Goal: Task Accomplishment & Management: Manage account settings

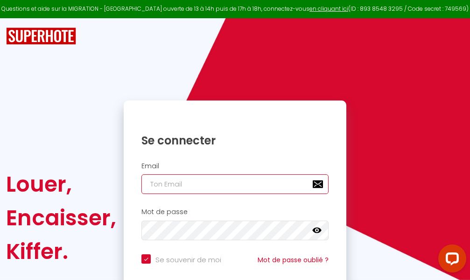
click at [262, 183] on input "email" at bounding box center [235, 184] width 187 height 20
type input "m"
checkbox input "true"
type input "ma"
checkbox input "true"
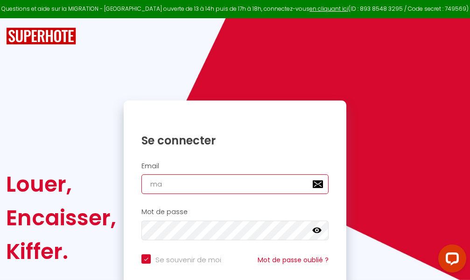
type input "mar"
checkbox input "true"
type input "marc"
checkbox input "true"
type input "marcd"
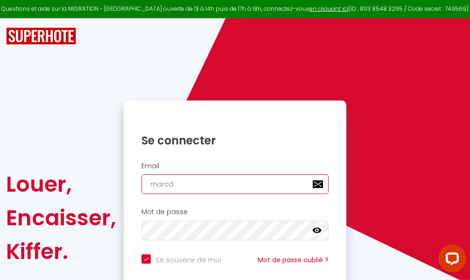
checkbox input "true"
type input "marcdp"
checkbox input "true"
type input "marcdpo"
checkbox input "true"
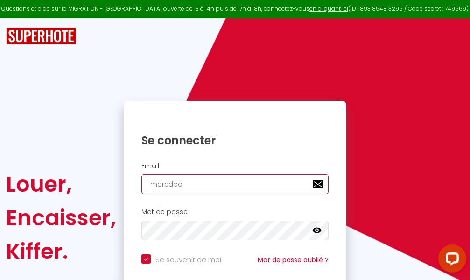
type input "marcdpoz"
checkbox input "true"
type input "marcdpoz."
checkbox input "true"
type input "marcdpoz.l"
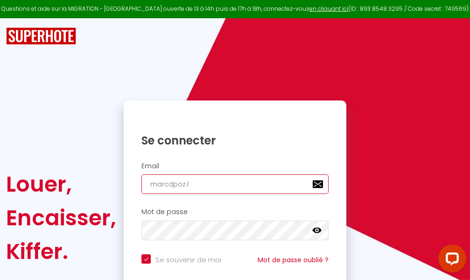
checkbox input "true"
type input "marcdpoz.lo"
checkbox input "true"
type input "marcdpoz.loc"
checkbox input "true"
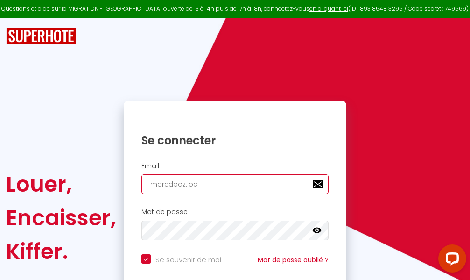
type input "marcdpoz.loca"
checkbox input "true"
type input "marcdpoz.locat"
checkbox input "true"
type input "marcdpoz.locati"
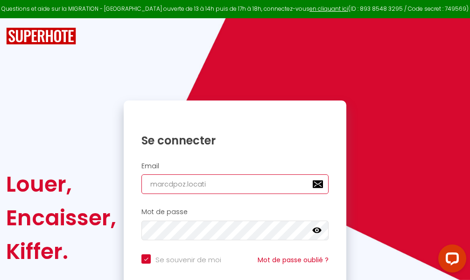
checkbox input "true"
type input "marcdpoz.locatio"
checkbox input "true"
type input "marcdpoz.location"
checkbox input "true"
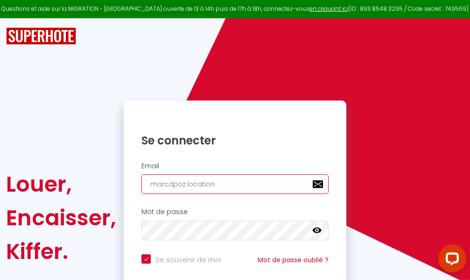
type input "marcdpoz.location@"
checkbox input "true"
type input "marcdpoz.location@g"
checkbox input "true"
type input "marcdpoz.location@gm"
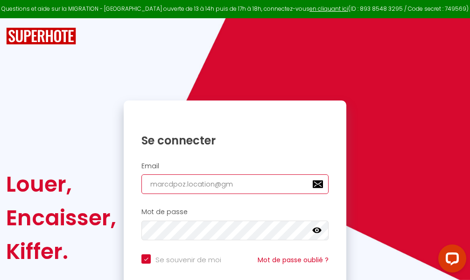
checkbox input "true"
type input "marcdpoz.location@gma"
checkbox input "true"
type input "marcdpoz.location@gmai"
checkbox input "true"
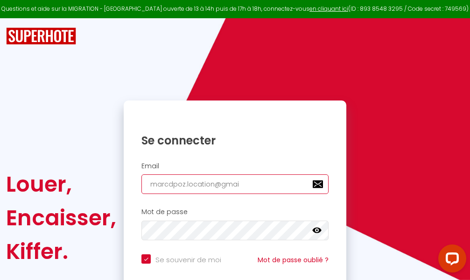
type input "[EMAIL_ADDRESS]"
checkbox input "true"
type input "[EMAIL_ADDRESS]."
checkbox input "true"
type input "marcdpoz.location@gmail.c"
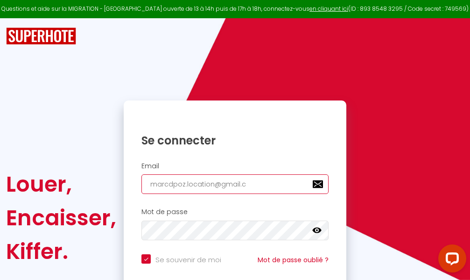
checkbox input "true"
type input "[EMAIL_ADDRESS][DOMAIN_NAME]"
checkbox input "true"
type input "[EMAIL_ADDRESS][DOMAIN_NAME]"
checkbox input "true"
